Goal: Task Accomplishment & Management: Complete application form

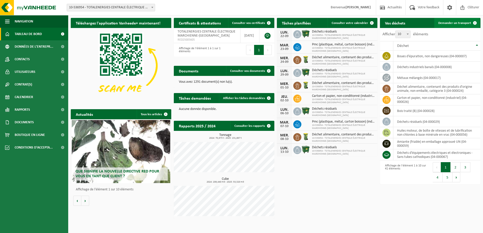
click at [453, 23] on span "Demander un transport" at bounding box center [454, 22] width 33 height 3
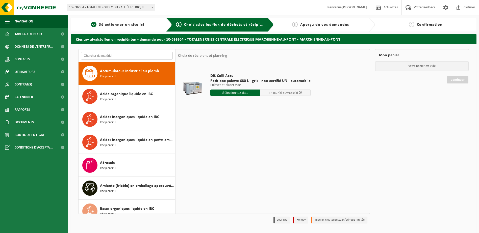
click at [117, 56] on input "text" at bounding box center [127, 56] width 92 height 8
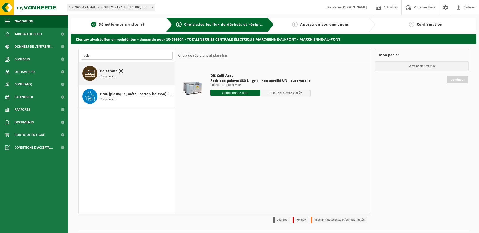
type input "bois"
click at [114, 72] on span "Bois traité (B)" at bounding box center [111, 71] width 23 height 6
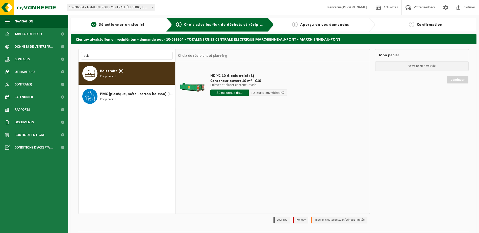
click at [236, 92] on input "text" at bounding box center [229, 93] width 38 height 6
click at [251, 137] on div "19" at bounding box center [250, 138] width 9 height 8
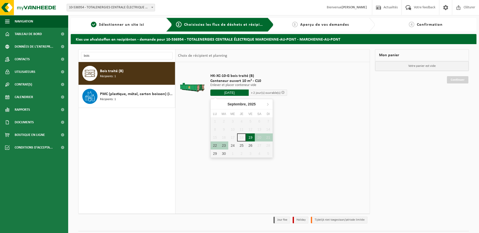
type input "à partir de 2025-09-19"
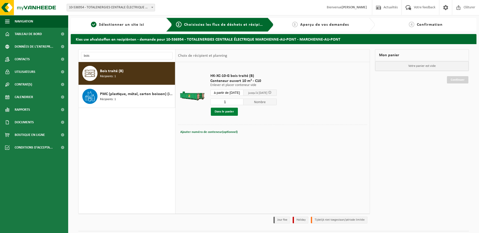
click at [230, 112] on button "Dans le panier" at bounding box center [224, 112] width 27 height 8
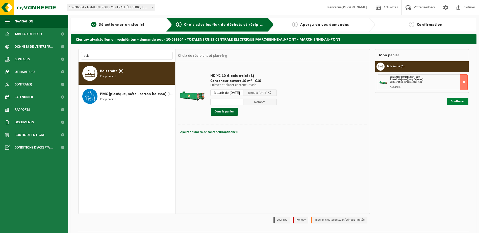
click at [456, 103] on link "Continuer" at bounding box center [457, 101] width 21 height 7
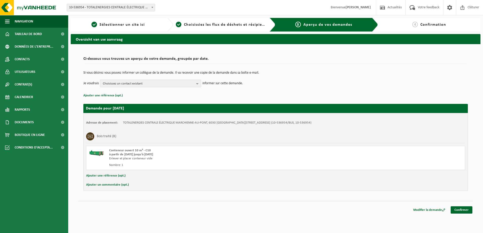
click at [196, 83] on button "Choisissez un contact existant" at bounding box center [150, 84] width 101 height 8
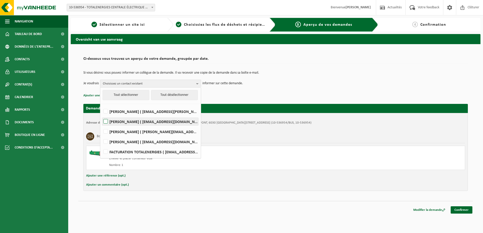
click at [161, 121] on label "[PERSON_NAME] ( [EMAIL_ADDRESS][DOMAIN_NAME] )" at bounding box center [150, 122] width 96 height 8
click at [101, 115] on input "[PERSON_NAME] ( [EMAIL_ADDRESS][DOMAIN_NAME] )" at bounding box center [101, 115] width 0 height 0
checkbox input "true"
click at [260, 92] on div "Si vous désirez vous pouvez informer un collègue de la demande. Il va recevoir …" at bounding box center [275, 79] width 384 height 26
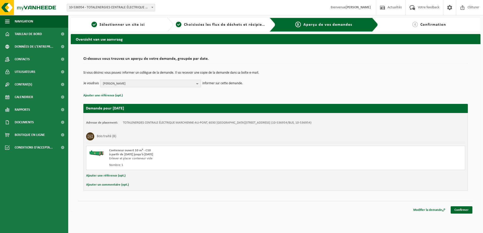
click at [263, 93] on p "Ajouter une référence (opt.)" at bounding box center [275, 95] width 384 height 7
click at [234, 84] on p "informer sur cette demande." at bounding box center [222, 84] width 41 height 8
drag, startPoint x: 234, startPoint y: 84, endPoint x: 229, endPoint y: 87, distance: 5.8
click at [229, 87] on div "Si vous désirez vous pouvez informer un collègue de la demande. Il va recevoir …" at bounding box center [275, 79] width 384 height 26
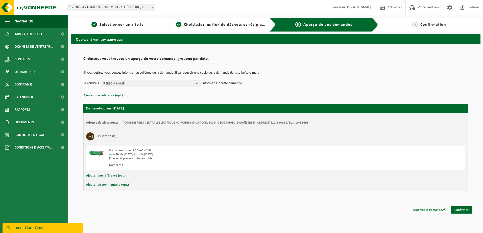
click at [381, 112] on h2 "Demande pour 2025-09-19" at bounding box center [275, 108] width 384 height 9
click at [297, 136] on div "Bois traité (B)" at bounding box center [275, 136] width 379 height 13
click at [465, 210] on link "Confirmer" at bounding box center [461, 210] width 22 height 7
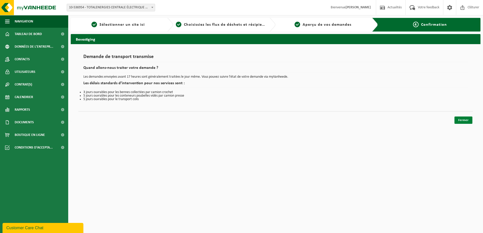
click at [464, 120] on link "Fermer" at bounding box center [463, 120] width 18 height 7
